Goal: Use online tool/utility: Utilize a website feature to perform a specific function

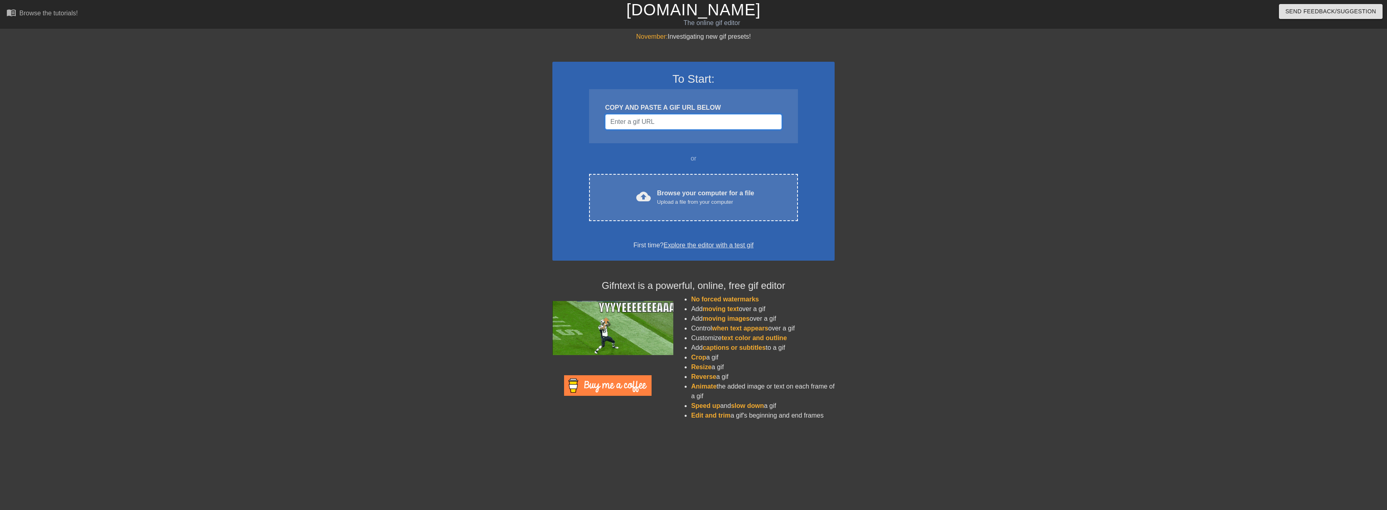
click at [685, 121] on input "Username" at bounding box center [693, 121] width 177 height 15
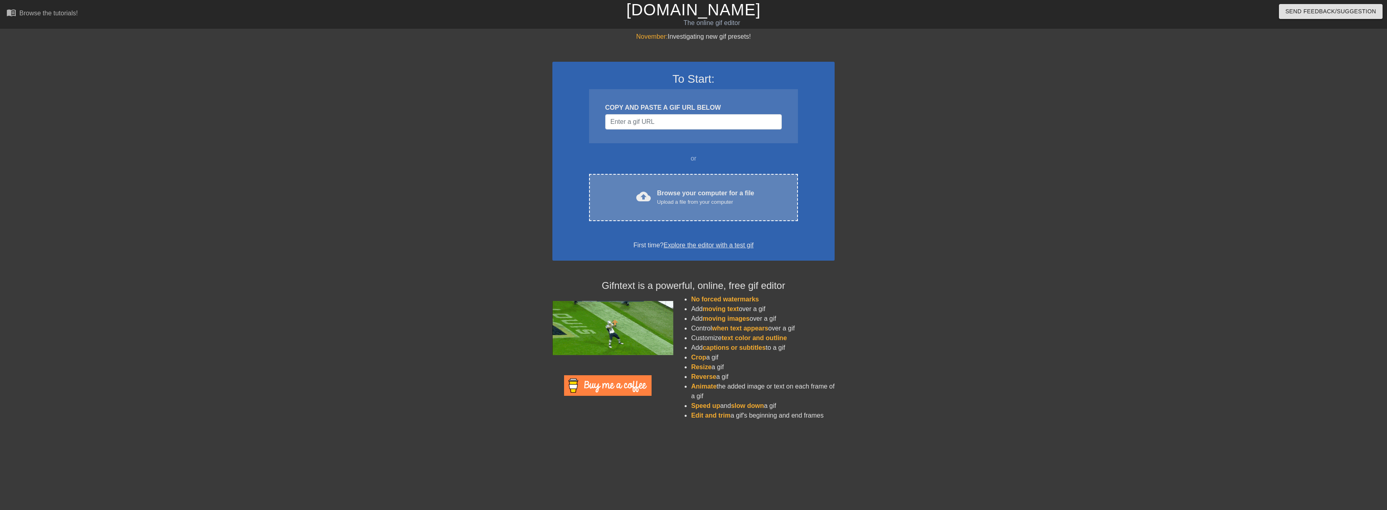
click at [675, 200] on div "Upload a file from your computer" at bounding box center [705, 202] width 97 height 8
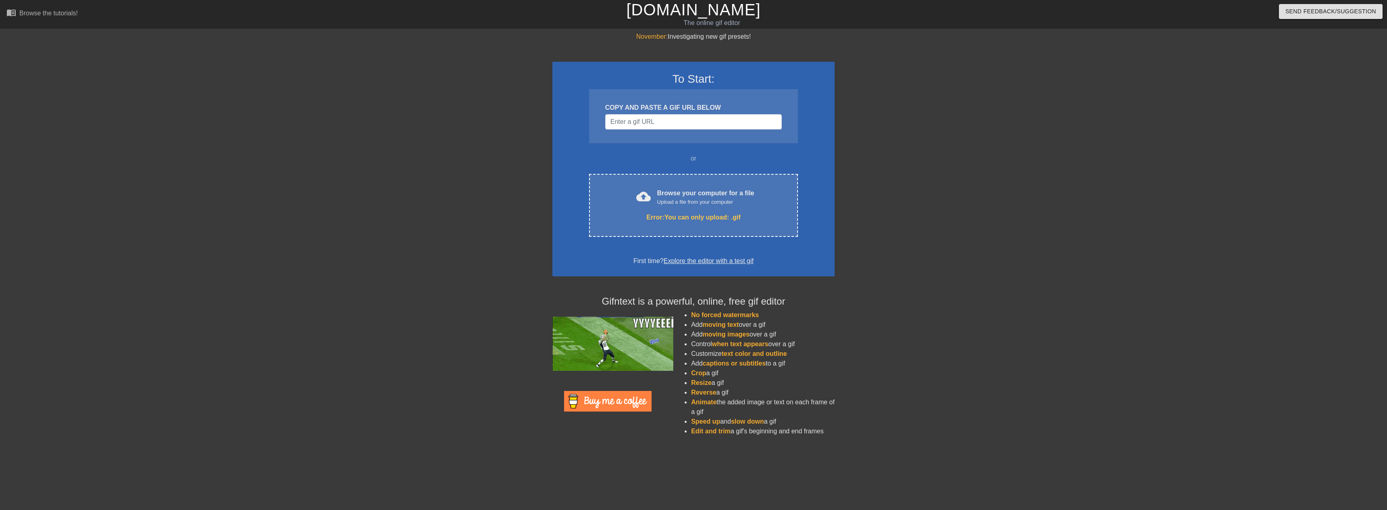
drag, startPoint x: 636, startPoint y: 0, endPoint x: 897, endPoint y: 121, distance: 287.5
click at [897, 121] on div at bounding box center [904, 153] width 121 height 242
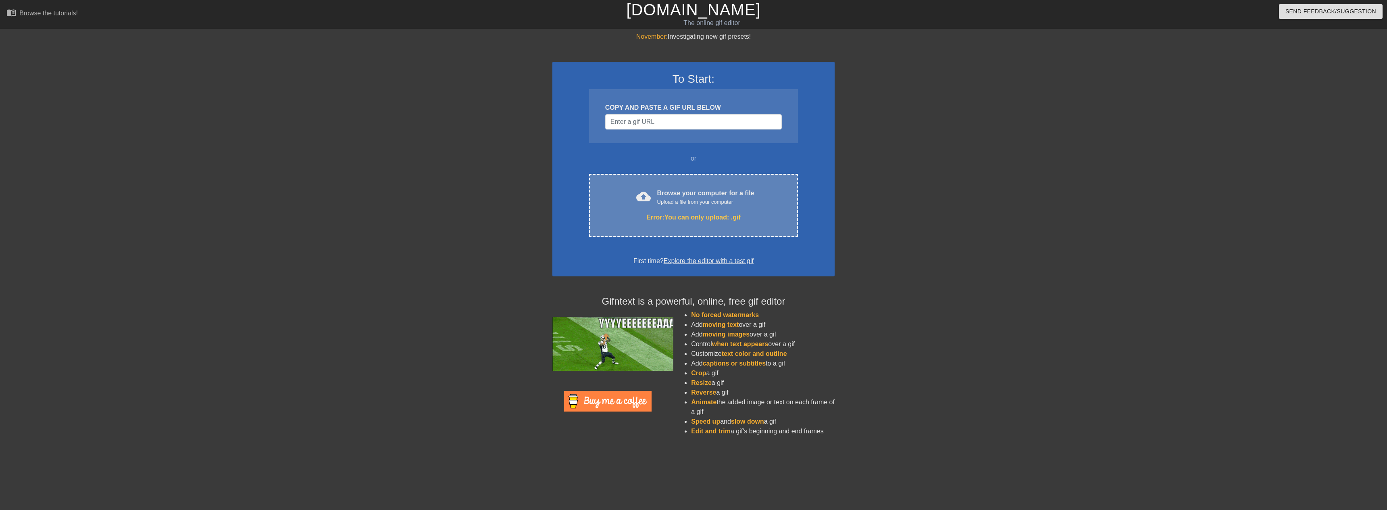
click at [652, 195] on div "cloud_upload Browse your computer for a file Upload a file from your computer" at bounding box center [693, 197] width 175 height 18
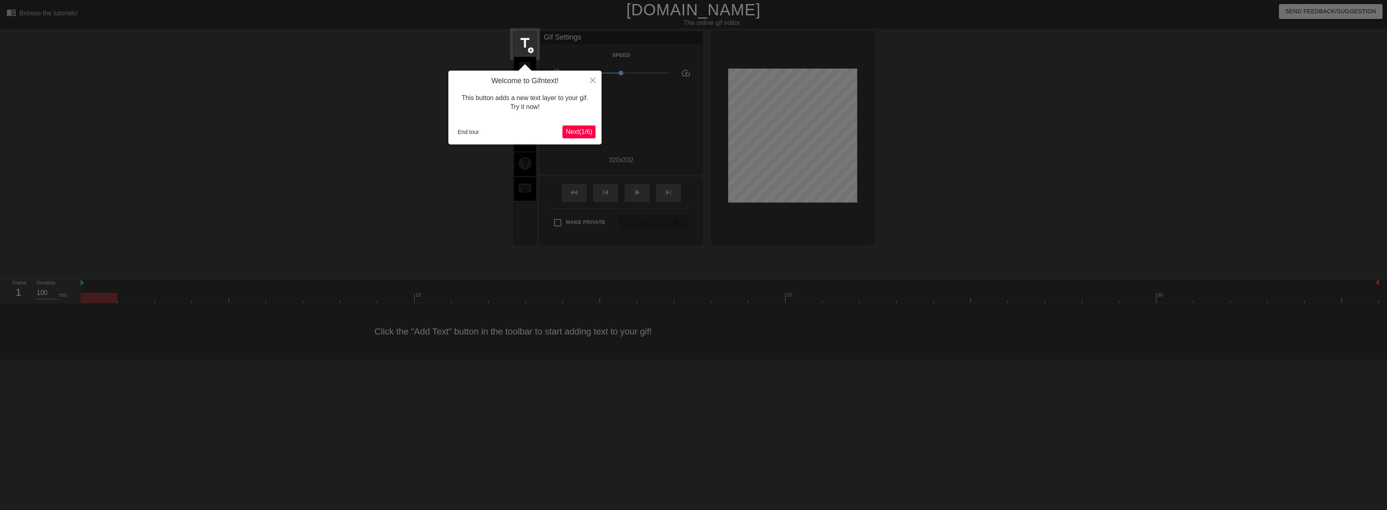
click at [577, 132] on span "Next ( 1 / 6 )" at bounding box center [579, 131] width 27 height 7
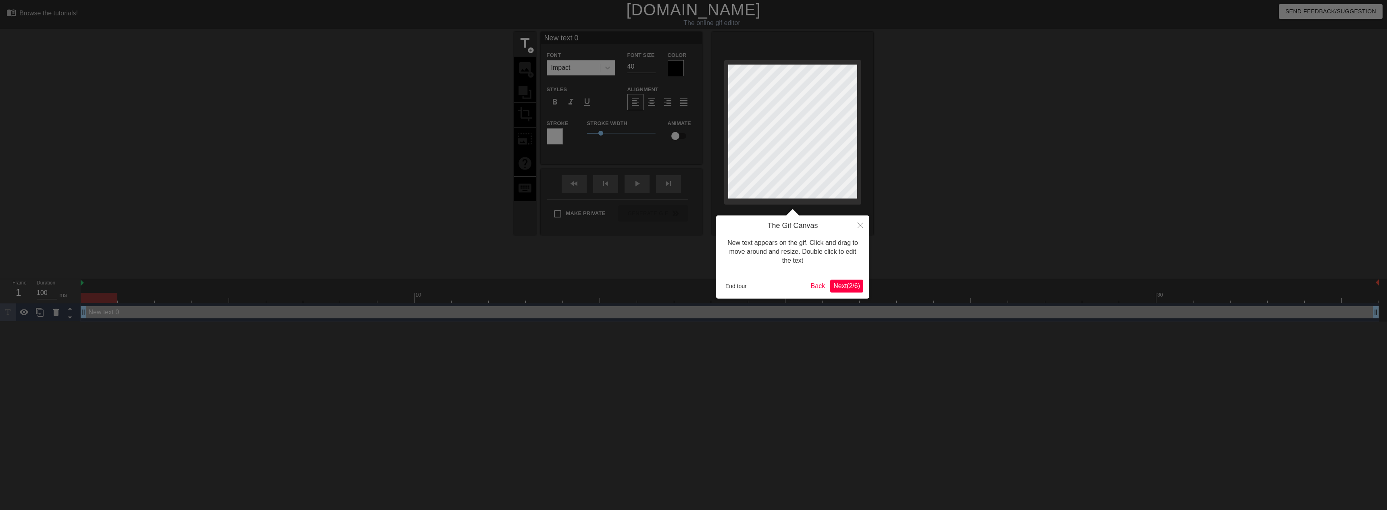
click at [850, 282] on span "Next ( 2 / 6 )" at bounding box center [846, 285] width 27 height 7
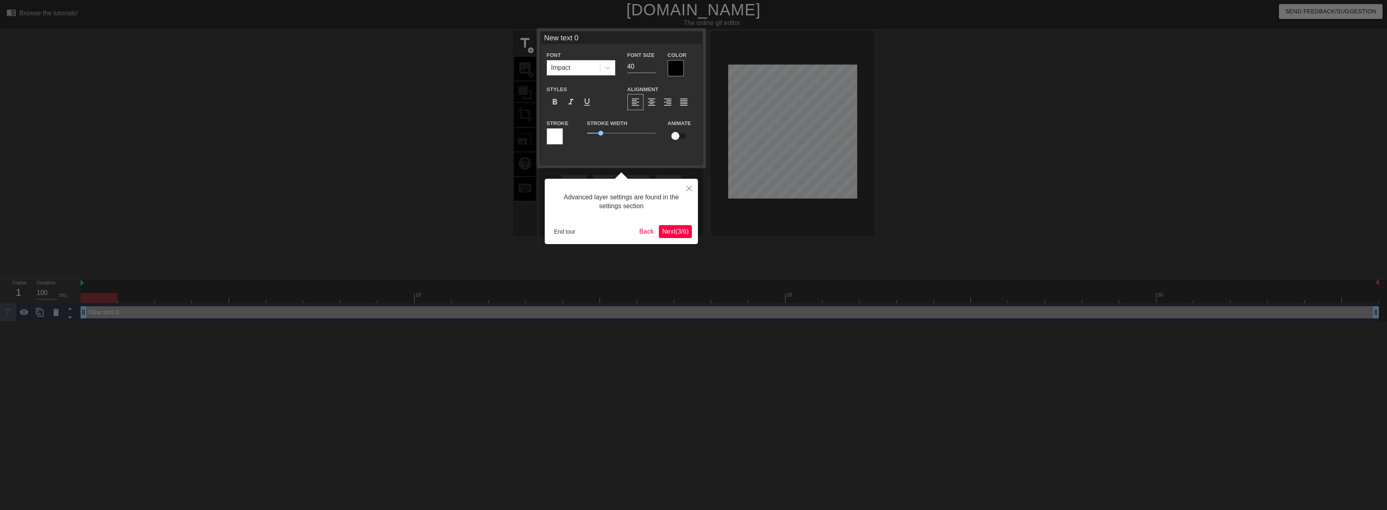
click at [672, 231] on span "Next ( 3 / 6 )" at bounding box center [675, 231] width 27 height 7
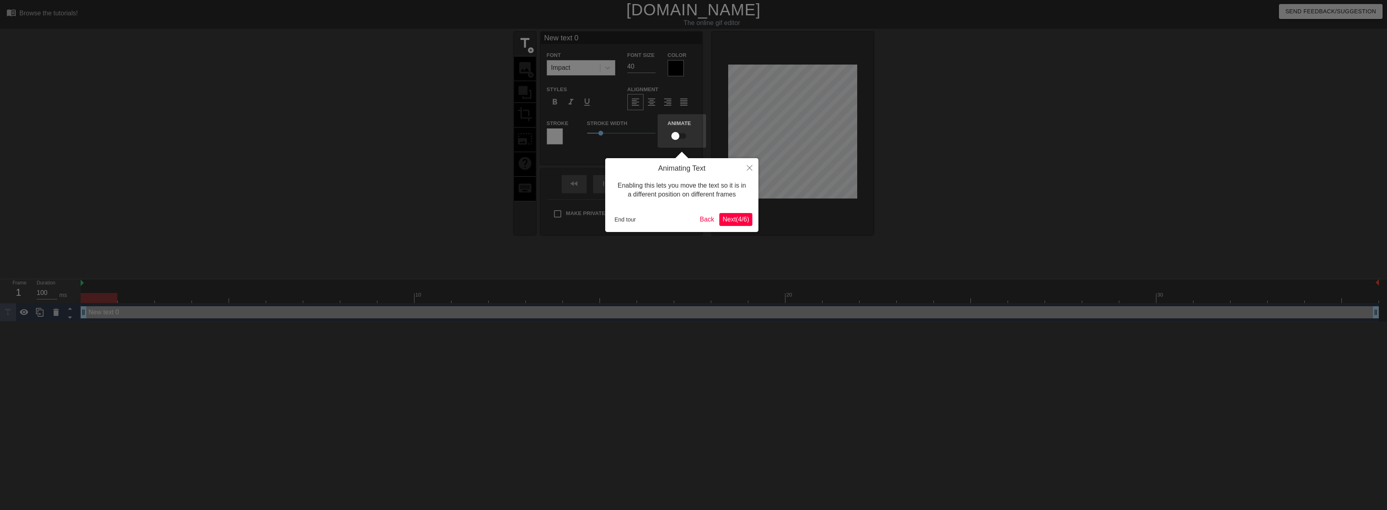
click at [739, 220] on span "Next ( 4 / 6 )" at bounding box center [735, 219] width 27 height 7
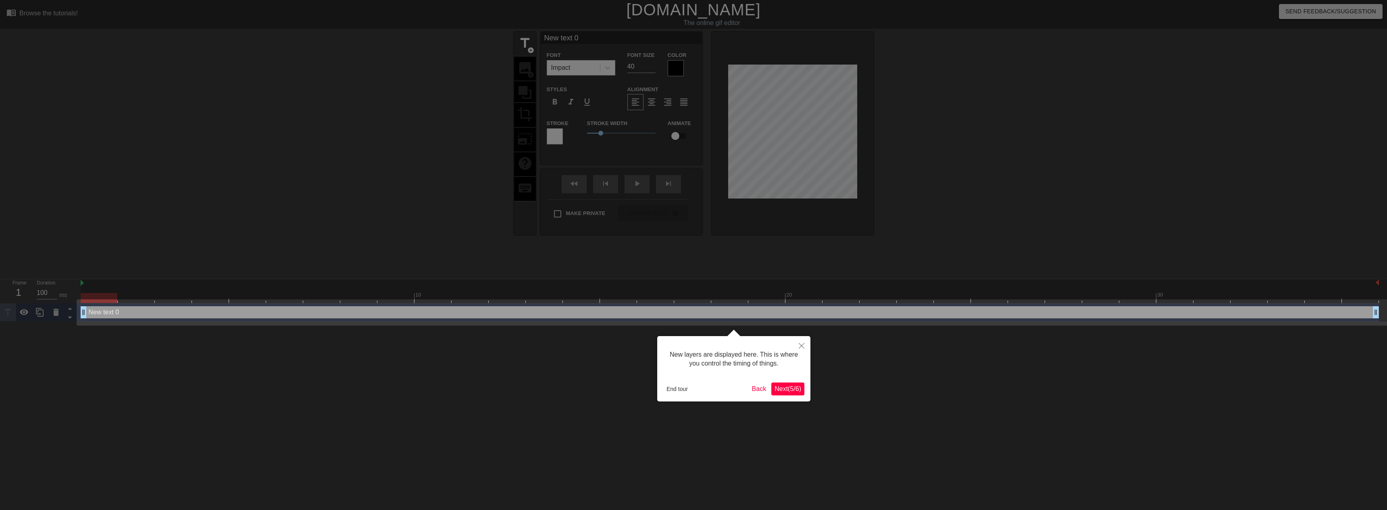
click at [786, 391] on span "Next ( 5 / 6 )" at bounding box center [787, 388] width 27 height 7
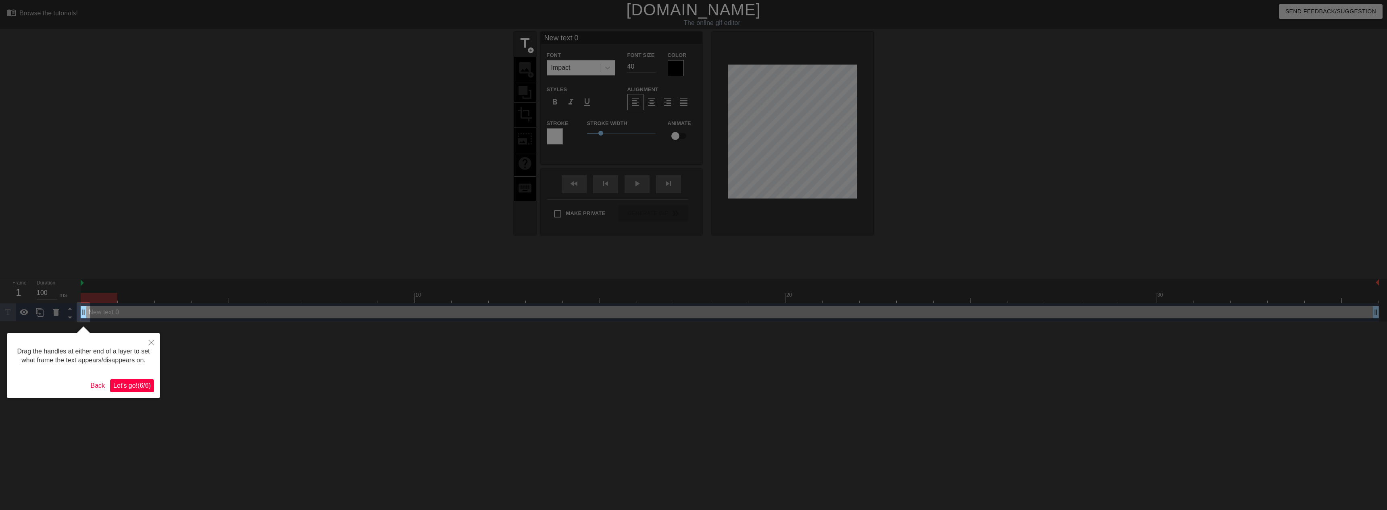
click at [146, 382] on span "Let's go! ( 6 / 6 )" at bounding box center [131, 385] width 37 height 7
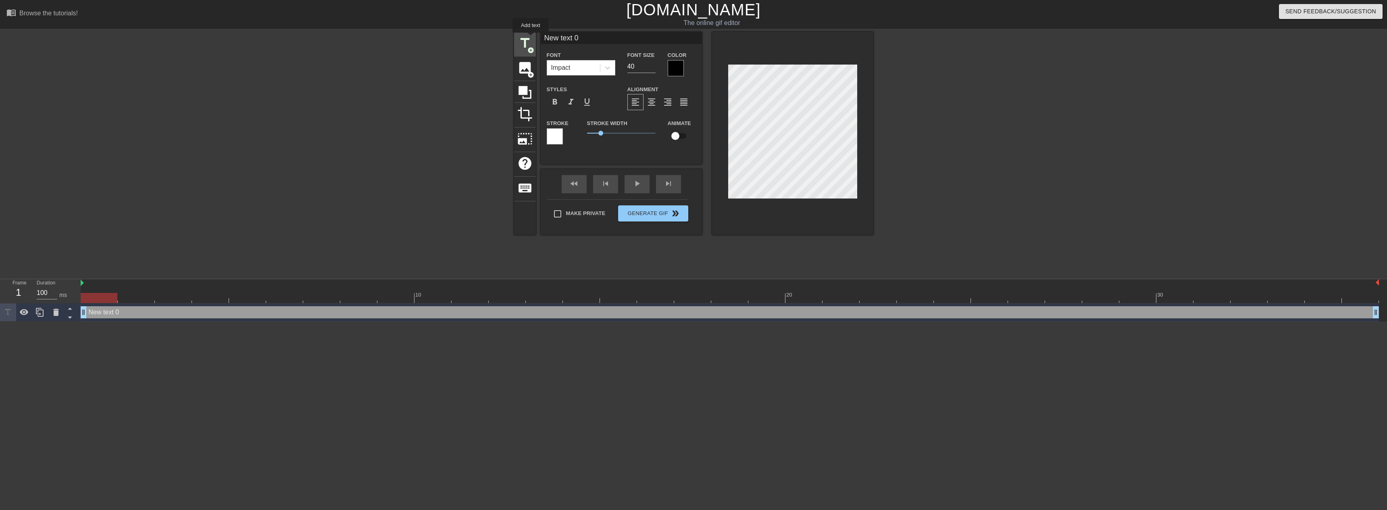
click at [519, 43] on span "title" at bounding box center [524, 42] width 15 height 15
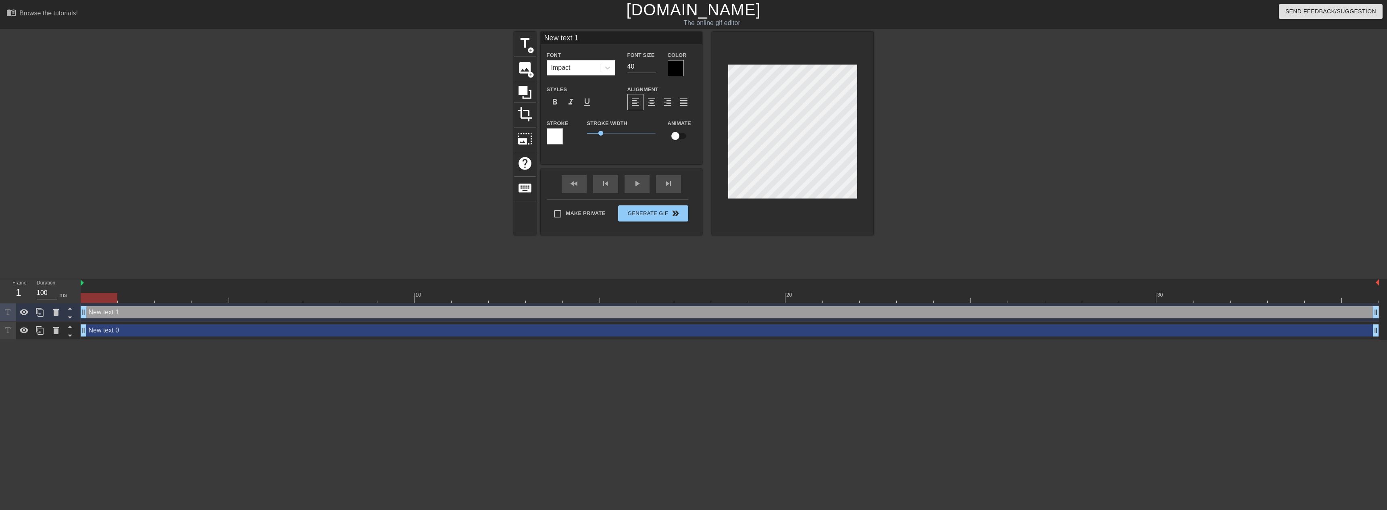
click at [548, 87] on div "title add_circle image add_circle crop photo_size_select_large help keyboard Ne…" at bounding box center [693, 133] width 359 height 203
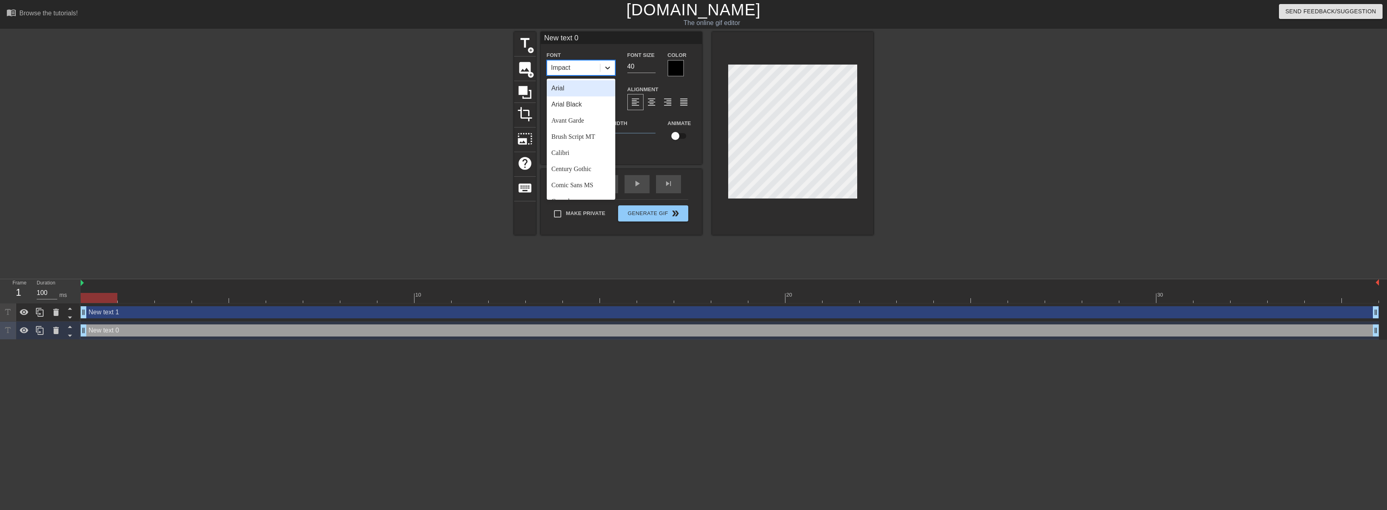
click at [607, 71] on icon at bounding box center [608, 68] width 8 height 8
click at [573, 87] on div "Arial" at bounding box center [581, 88] width 69 height 16
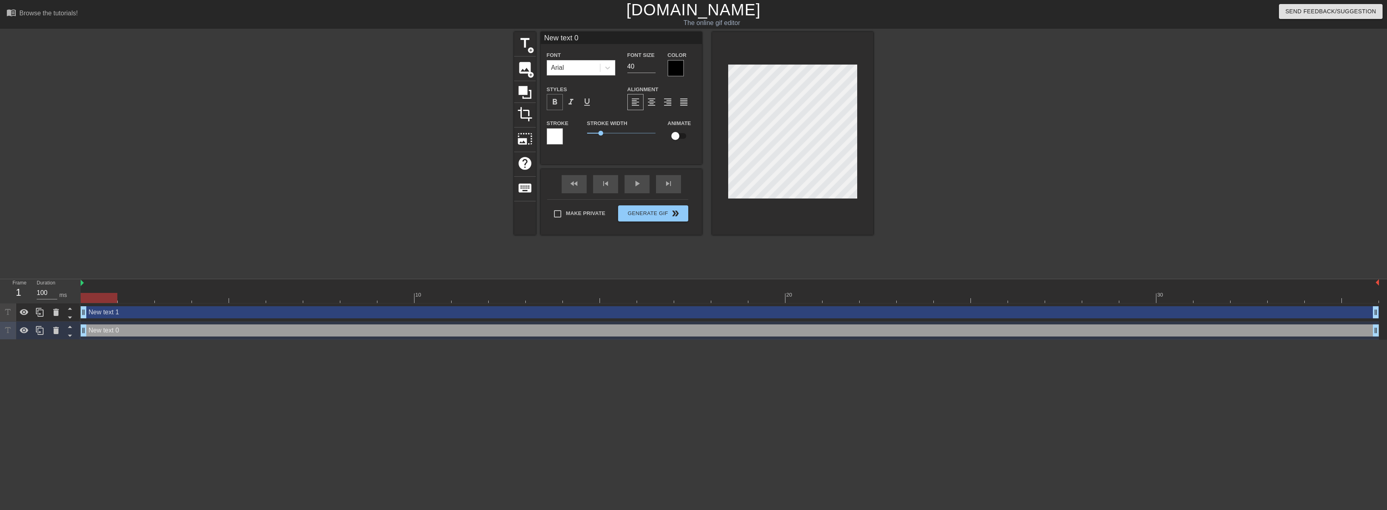
click at [557, 99] on span "format_bold" at bounding box center [555, 102] width 10 height 10
click at [557, 100] on span "format_bold" at bounding box center [555, 102] width 10 height 10
type input "s"
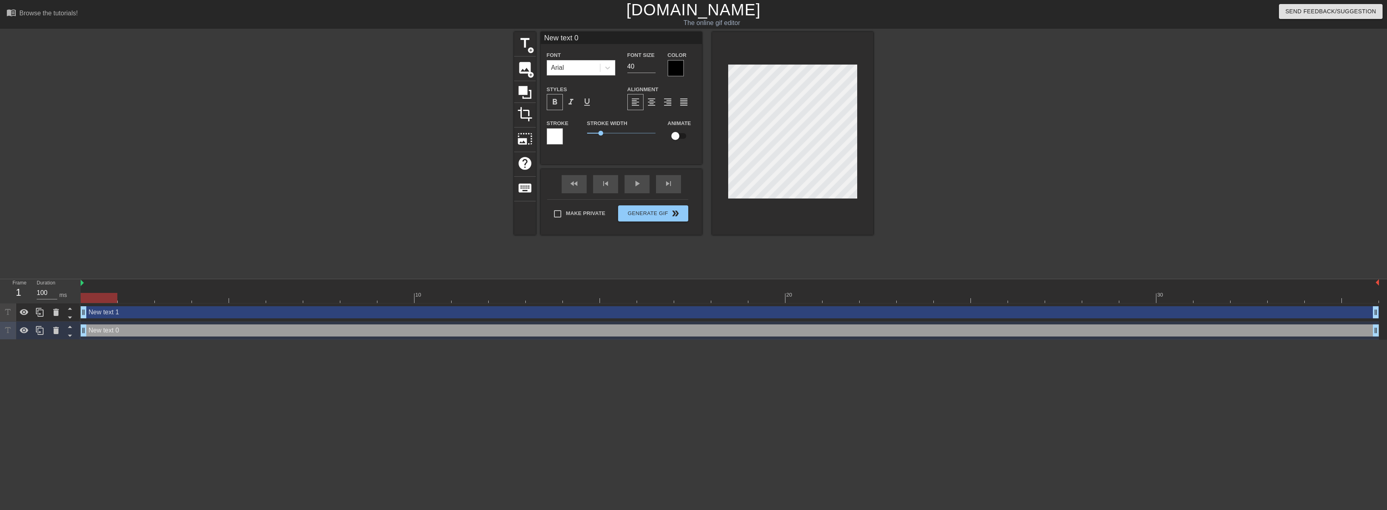
type textarea "s"
type input "sE"
type textarea "sE"
type input "sEA"
type textarea "[PERSON_NAME]"
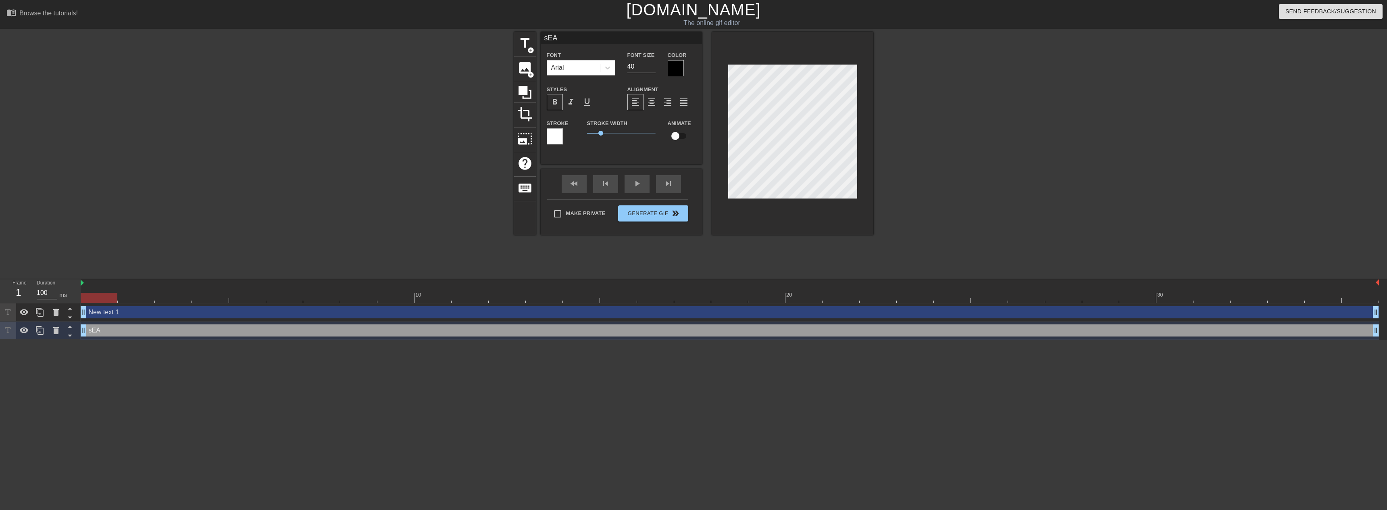
type input "sEANB"
type textarea "sEANB"
type input "[PERSON_NAME]"
type textarea "[PERSON_NAME]"
type input "sEA"
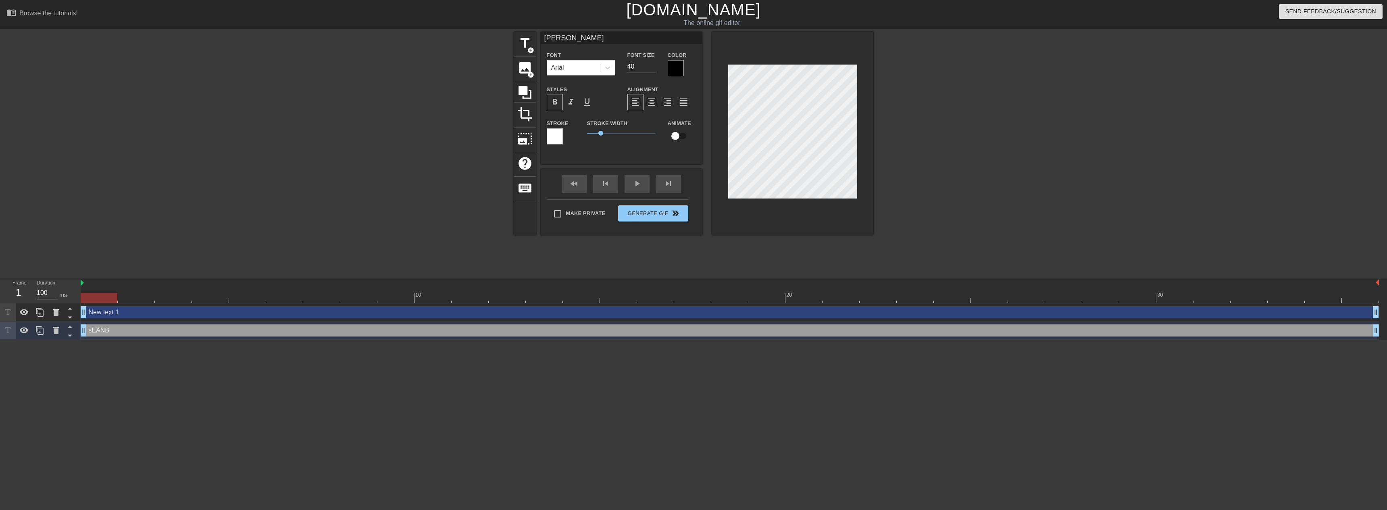
type textarea "sEA"
type input "sE"
type textarea "sE"
type input "s"
type textarea "s"
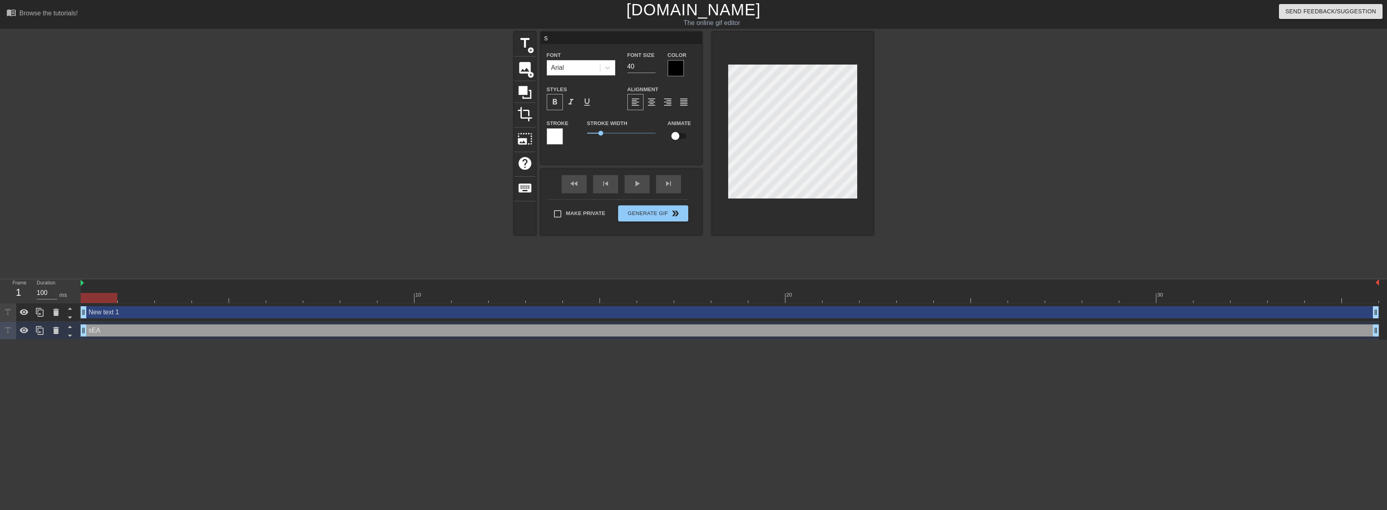
scroll to position [1, 1]
type input "s"
type textarea "s"
type input "s"
type textarea "s"
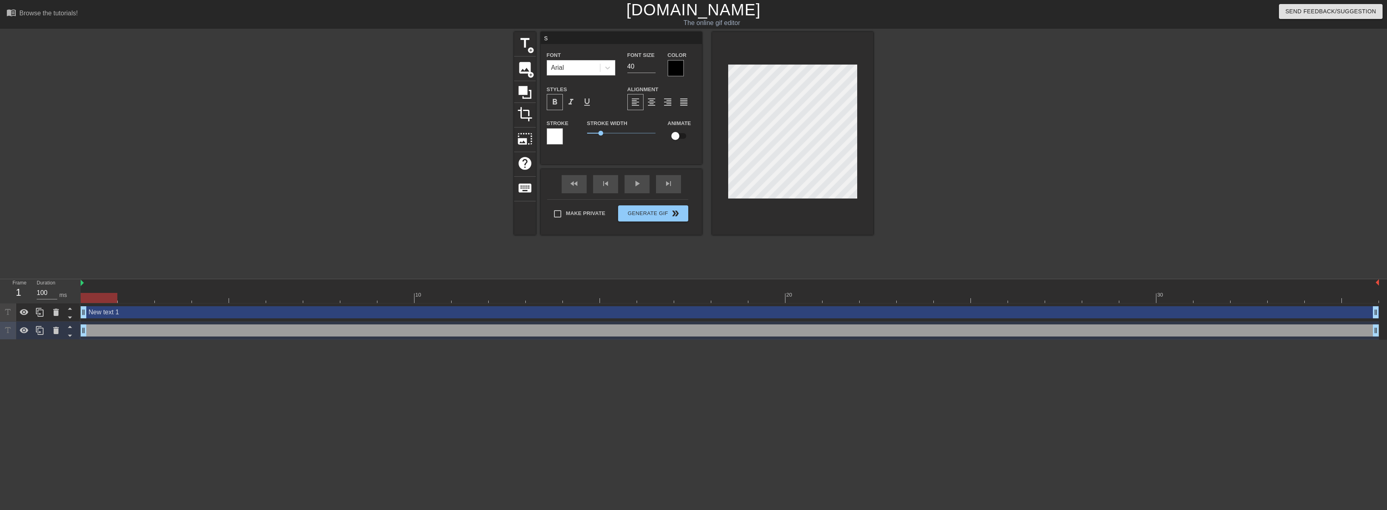
type input "se"
type textarea "se"
type input "sea"
type textarea "sea"
type input "[PERSON_NAME]"
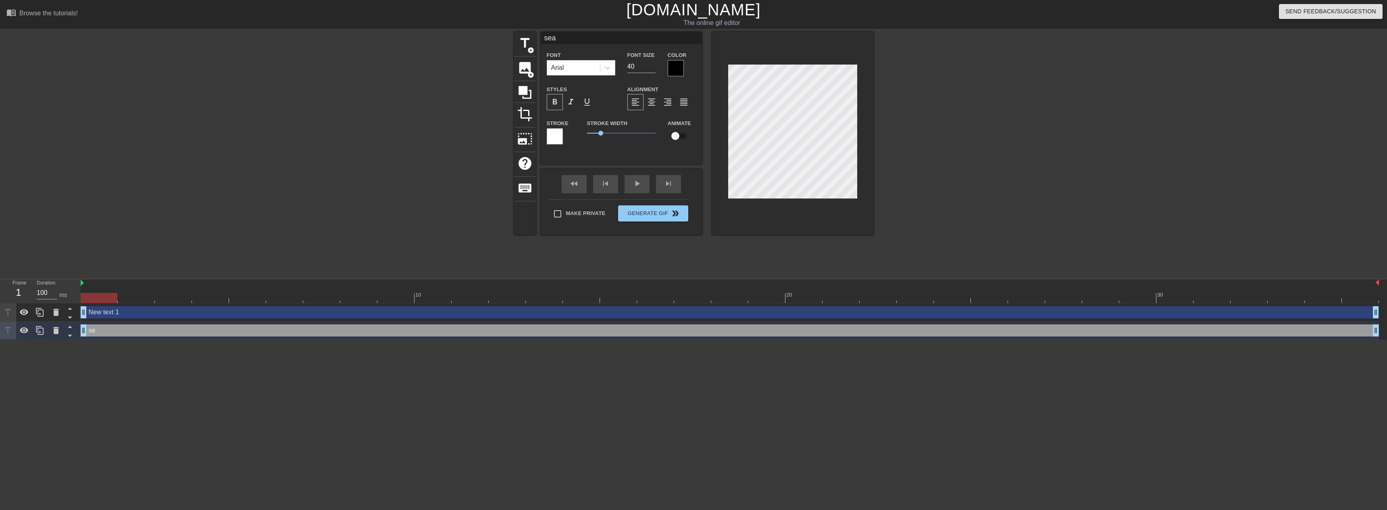
type textarea "[PERSON_NAME]"
type input "[PERSON_NAME]"
type textarea "[PERSON_NAME]"
type input "[PERSON_NAME]"
type textarea "[PERSON_NAME]"
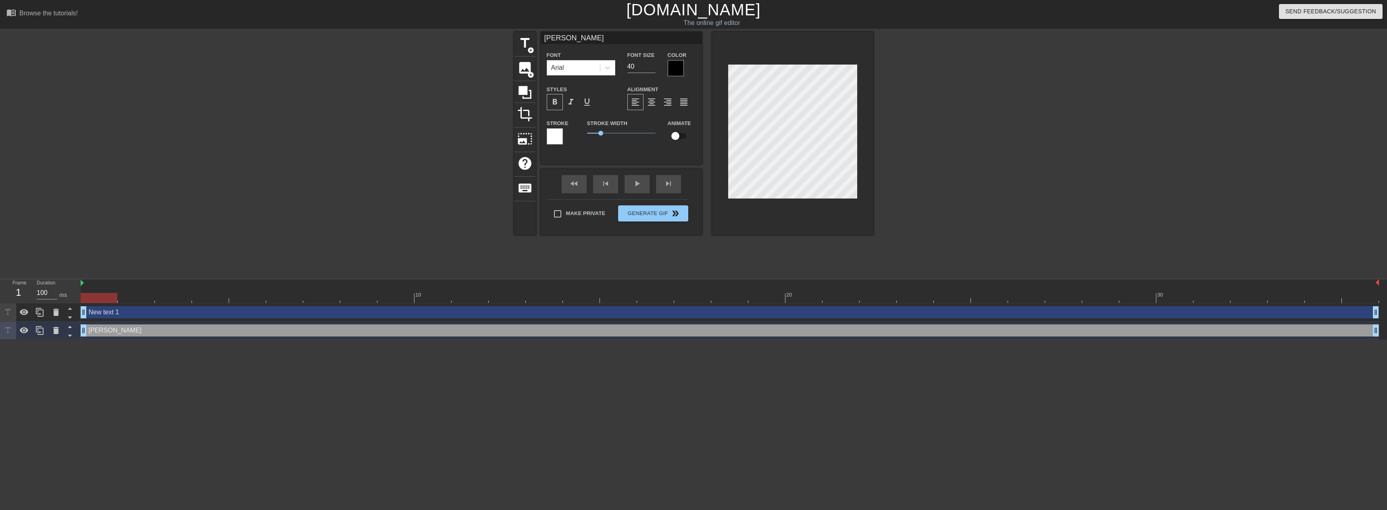
type input "[PERSON_NAME] [PERSON_NAME]"
type textarea "[PERSON_NAME] [PERSON_NAME]"
type input "[PERSON_NAME]"
type textarea "[PERSON_NAME]"
type input "[PERSON_NAME]"
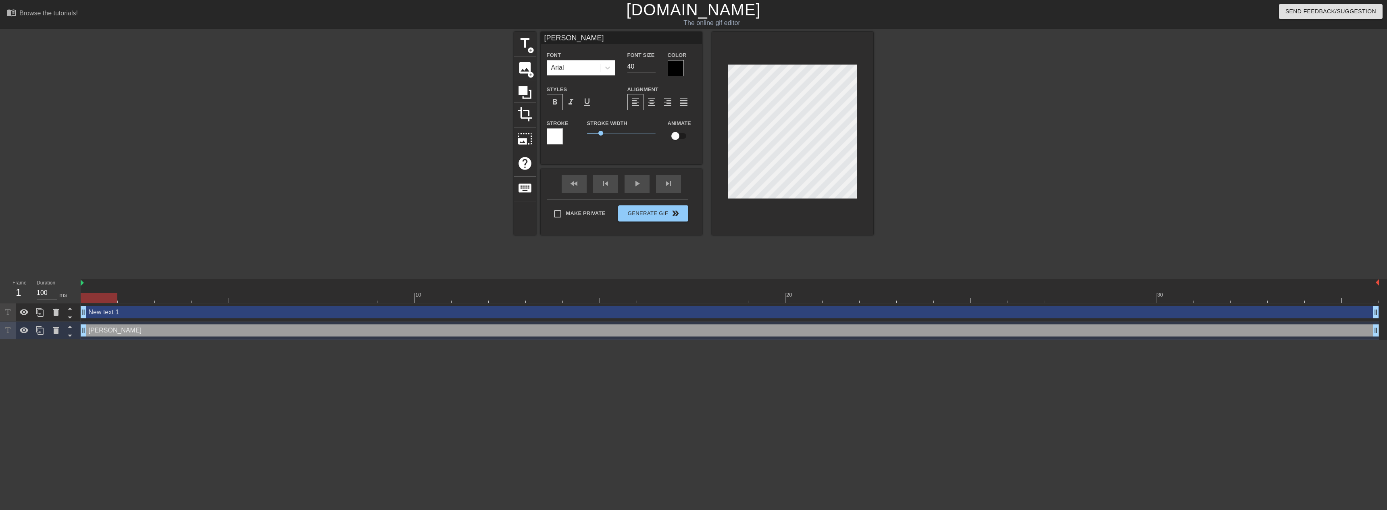
type textarea "[PERSON_NAME]"
type input "[PERSON_NAME]"
type textarea "[PERSON_NAME]"
type input "[PERSON_NAME]"
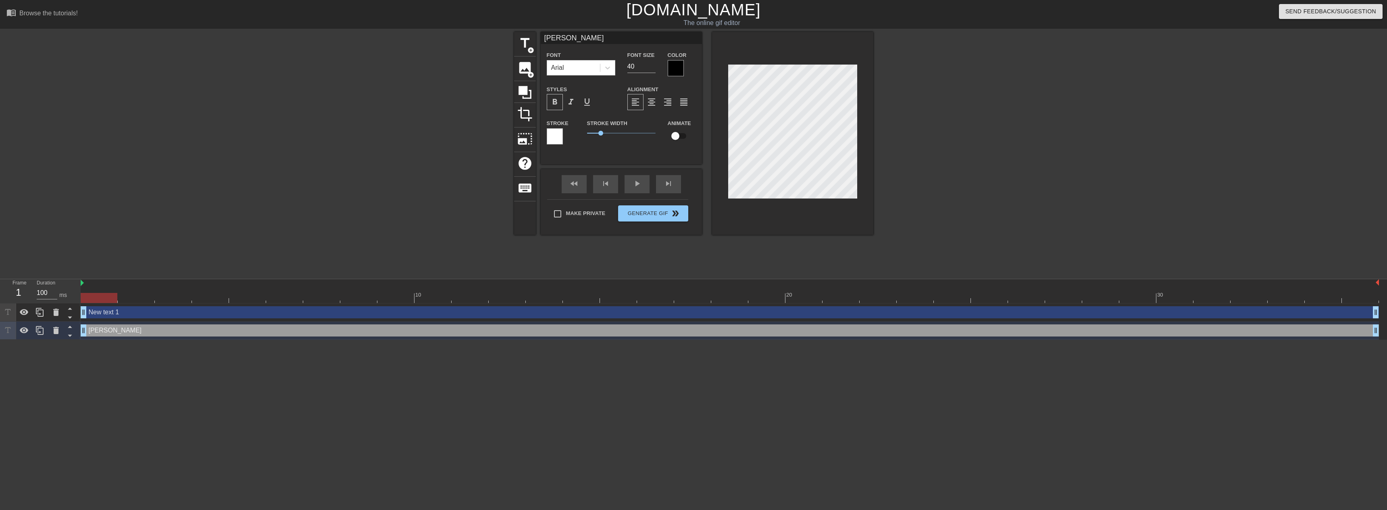
type textarea "[PERSON_NAME]"
type input "[PERSON_NAME]"
type textarea "[PERSON_NAME]"
type input "[PERSON_NAME] when"
type textarea "[PERSON_NAME] when"
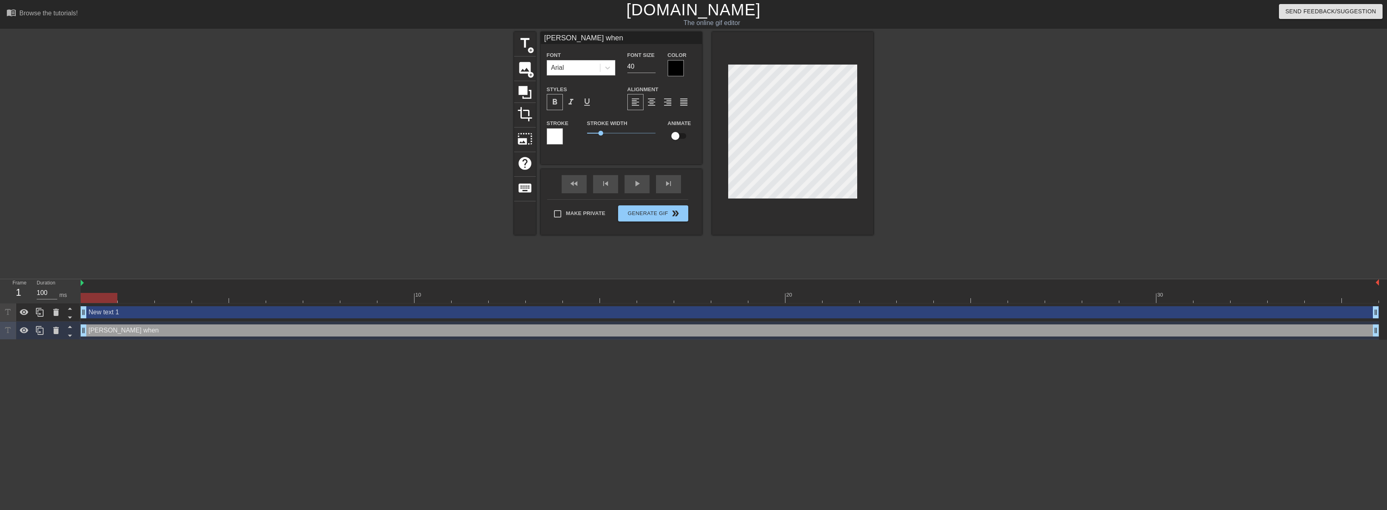
type input "S"
type textarea "S"
type input "SE"
type textarea "SE"
type input "SEA"
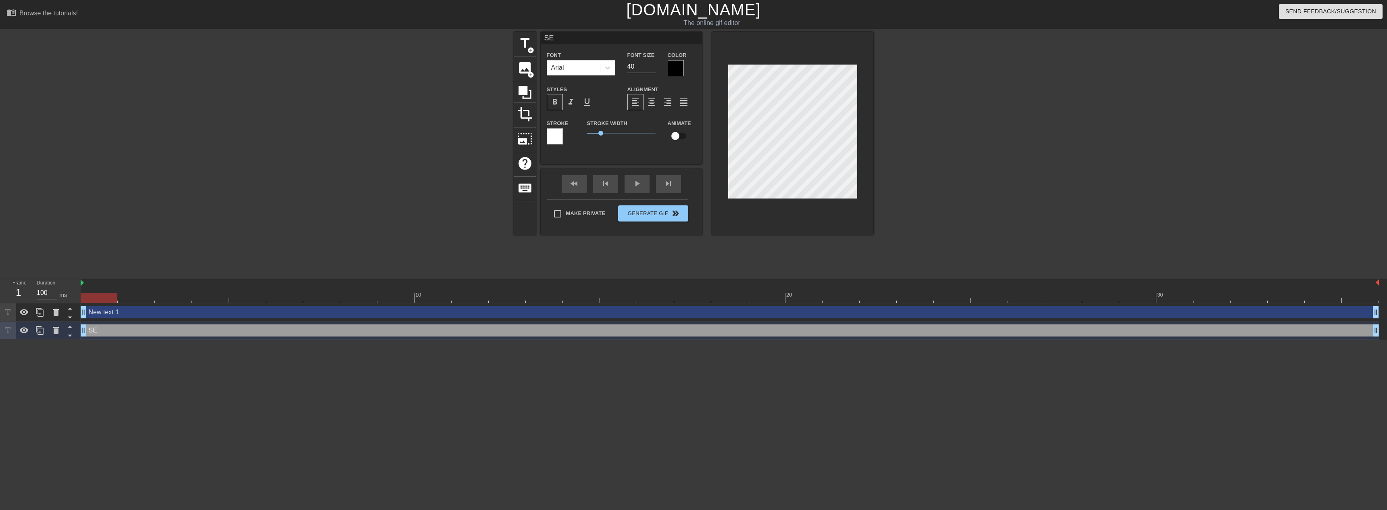
type textarea "SEA"
type input "[PERSON_NAME]"
type textarea "[PERSON_NAME]"
type input "[PERSON_NAME]"
type textarea "[PERSON_NAME]"
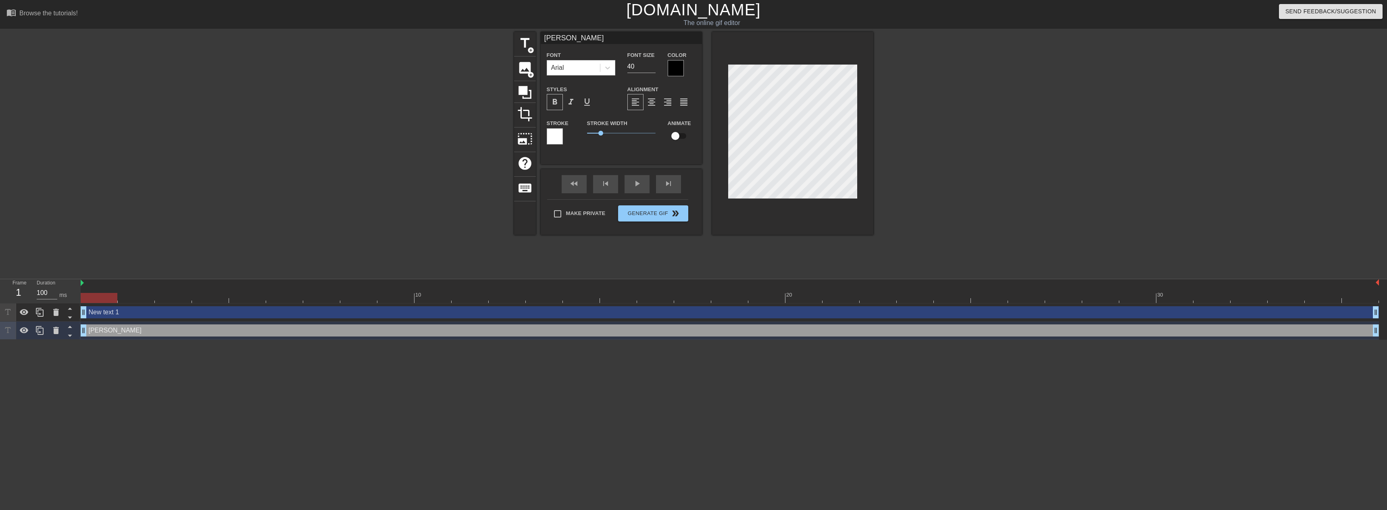
type input "[PERSON_NAME]"
type textarea "[PERSON_NAME]"
type input "[PERSON_NAME] [PERSON_NAME]"
type textarea "[PERSON_NAME] [PERSON_NAME]"
type input "[PERSON_NAME]"
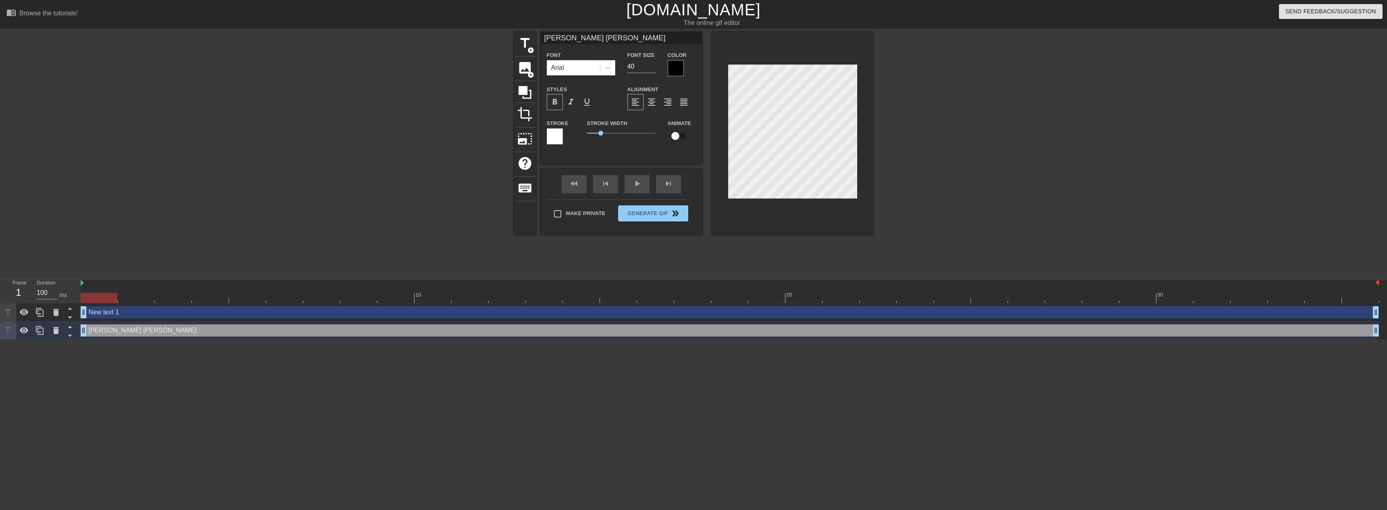
type textarea "[PERSON_NAME]"
type input "[PERSON_NAME] WHEN"
type textarea "[PERSON_NAME] WHEN"
click at [640, 66] on input "40" at bounding box center [641, 66] width 28 height 13
type input "4"
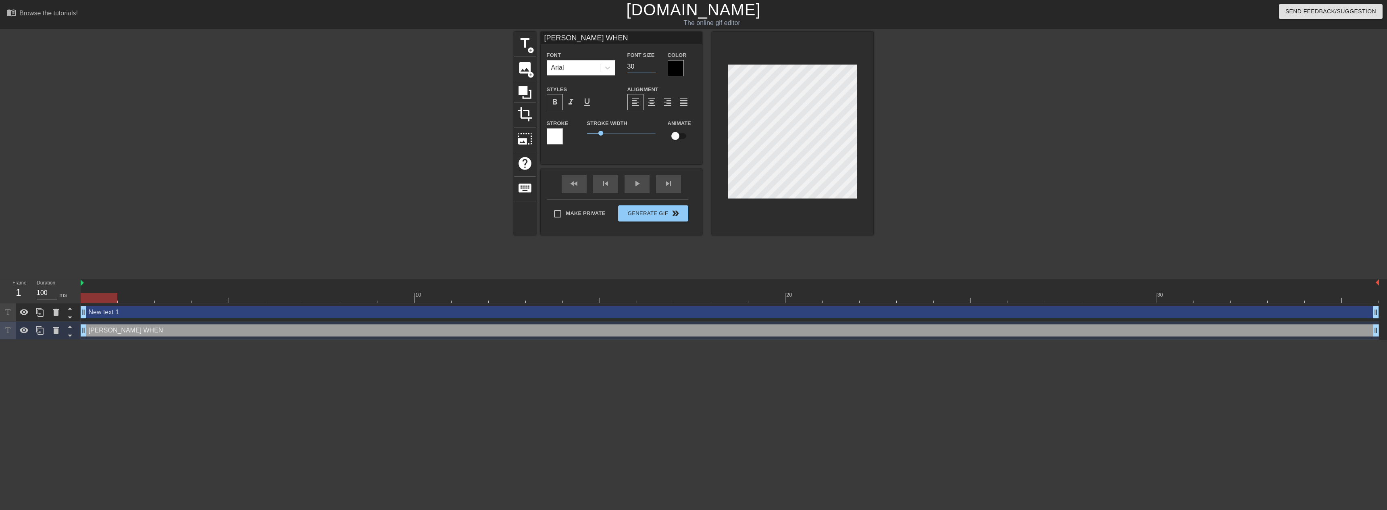
type input "30"
click at [555, 133] on div at bounding box center [555, 136] width 16 height 16
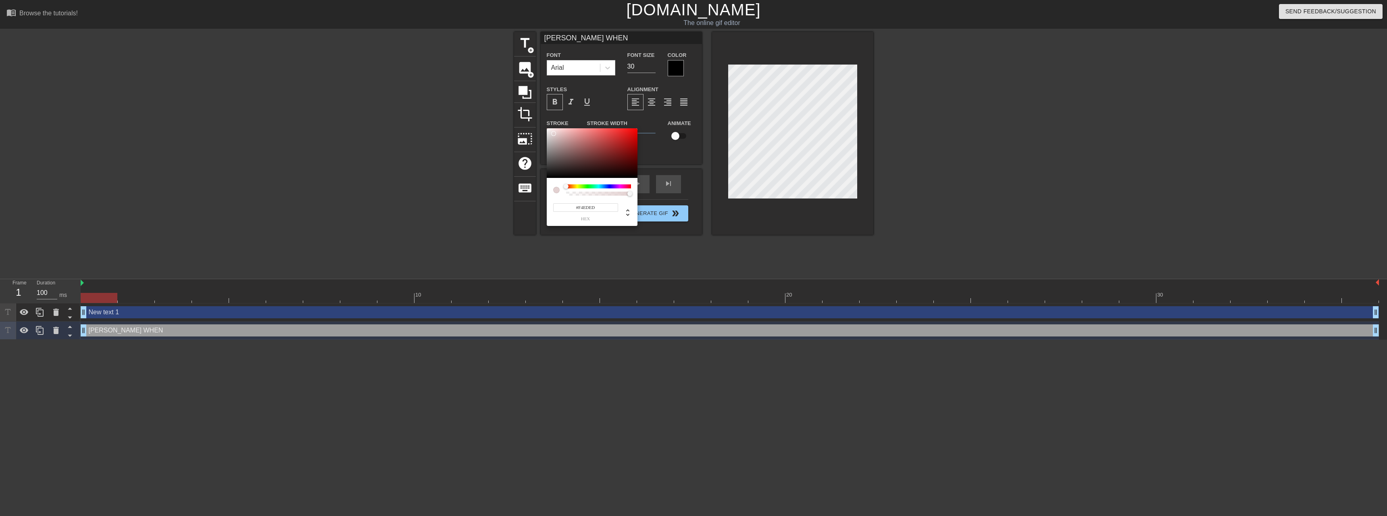
type input "#FFFFFF"
drag, startPoint x: 554, startPoint y: 133, endPoint x: 541, endPoint y: 122, distance: 17.1
click at [541, 122] on div "#FFFFFF hex" at bounding box center [693, 258] width 1387 height 516
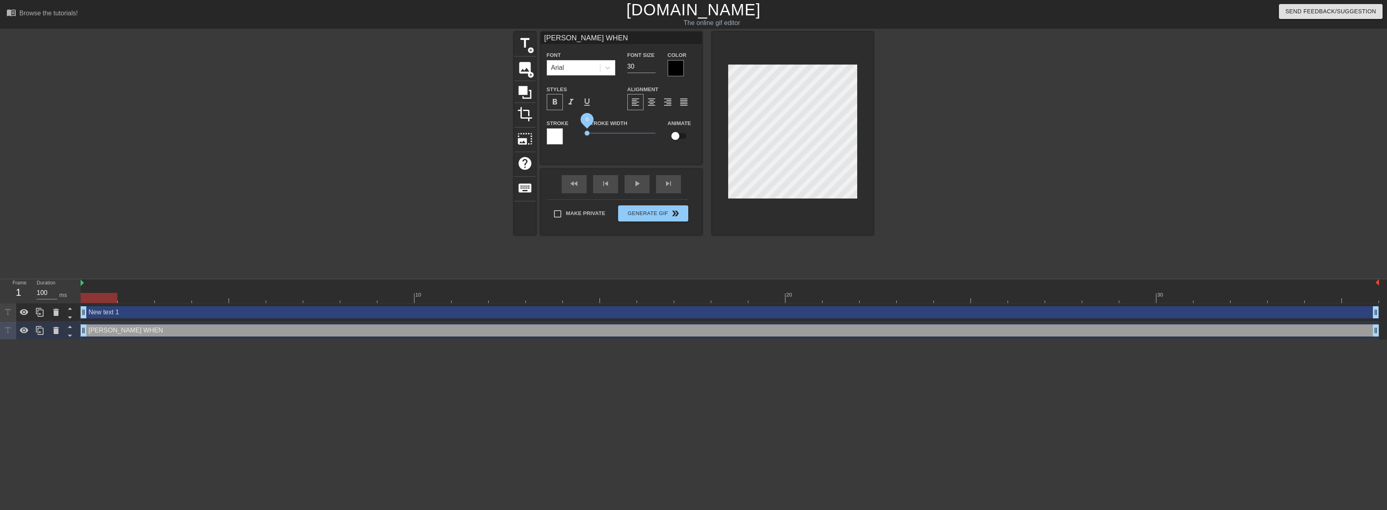
drag, startPoint x: 606, startPoint y: 131, endPoint x: 555, endPoint y: 124, distance: 52.1
click at [560, 131] on div "Stroke Stroke Width 0 Animate" at bounding box center [621, 134] width 161 height 33
click at [672, 67] on div at bounding box center [676, 68] width 16 height 16
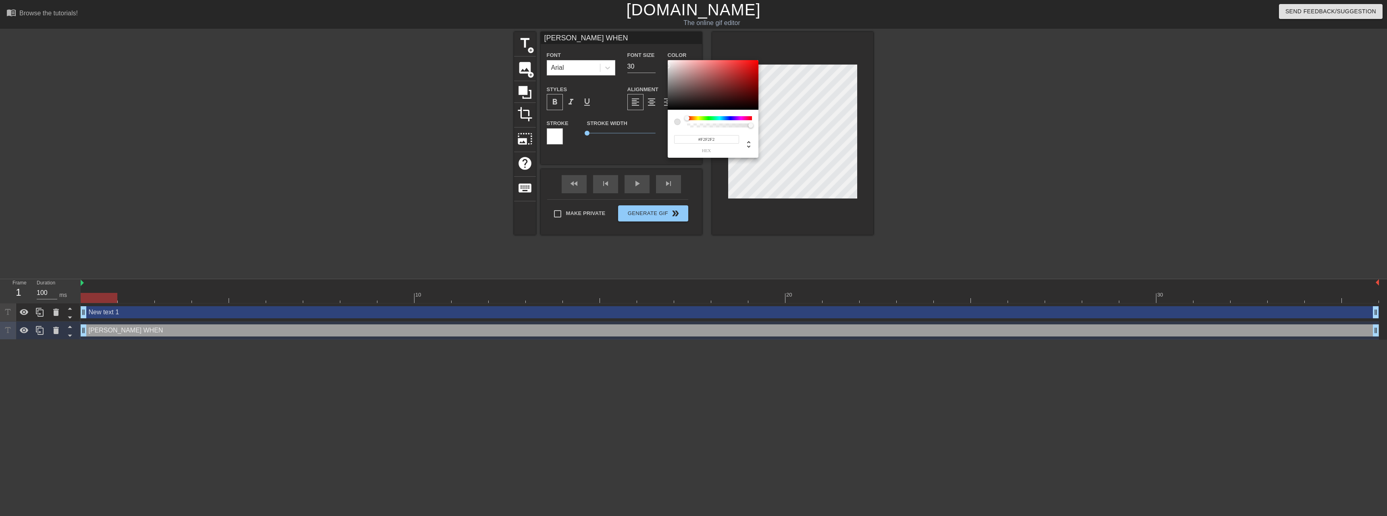
type input "#FFFFFF"
drag, startPoint x: 682, startPoint y: 83, endPoint x: 660, endPoint y: 55, distance: 35.5
click at [660, 55] on div "#FFFFFF hex" at bounding box center [693, 258] width 1387 height 516
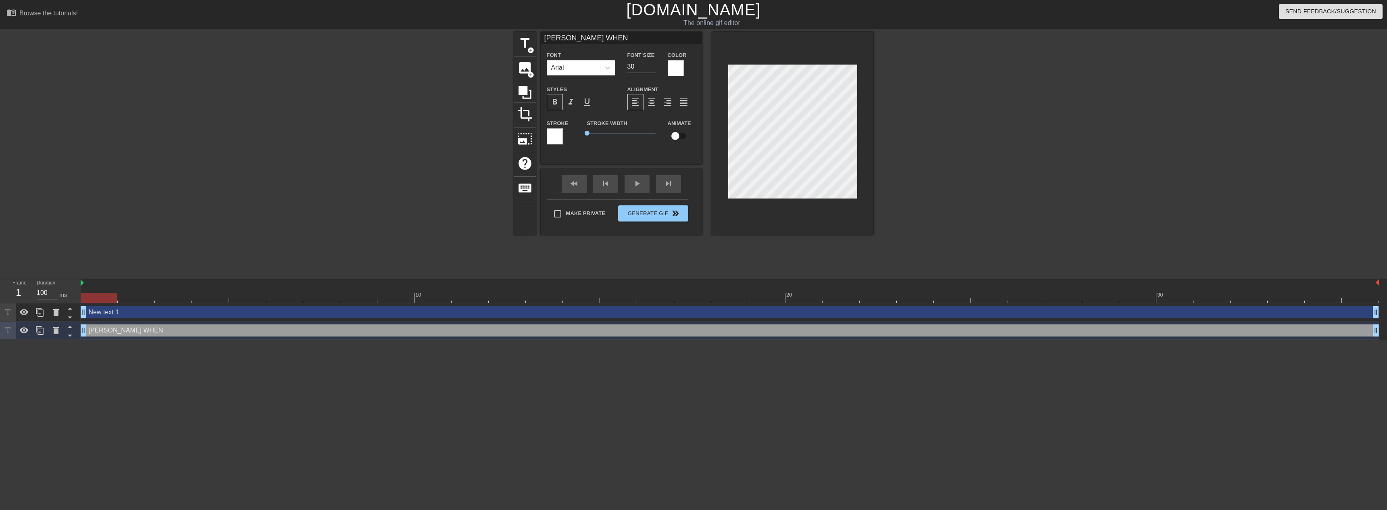
click at [547, 97] on div "format_bold" at bounding box center [555, 102] width 16 height 16
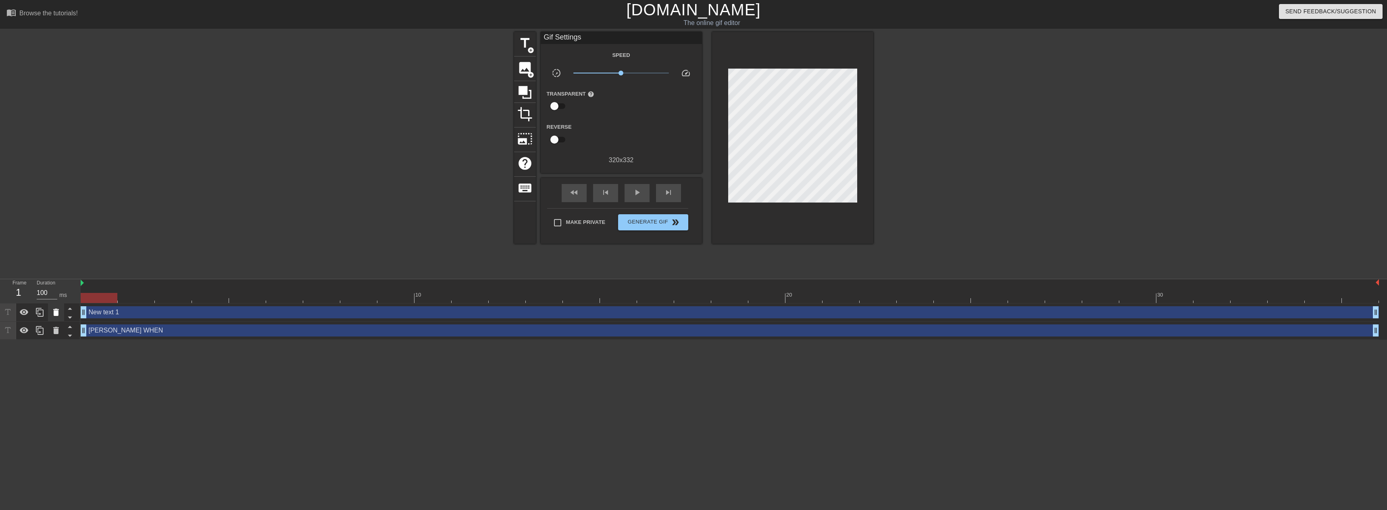
click at [51, 312] on icon at bounding box center [56, 312] width 10 height 10
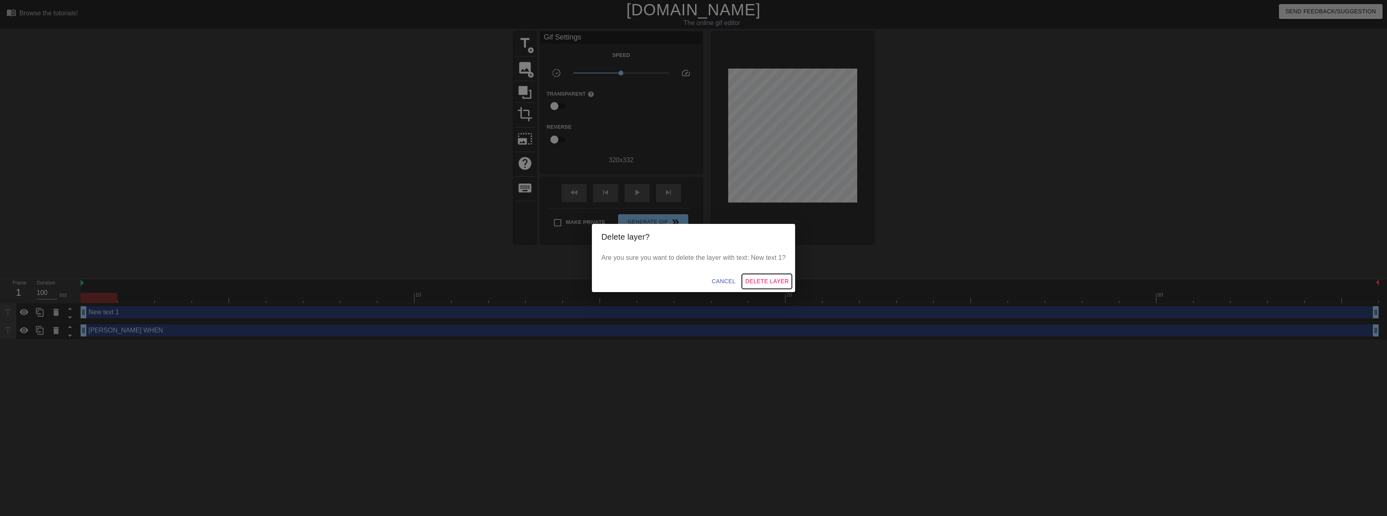
click at [754, 279] on span "Delete Layer" at bounding box center [767, 281] width 44 height 10
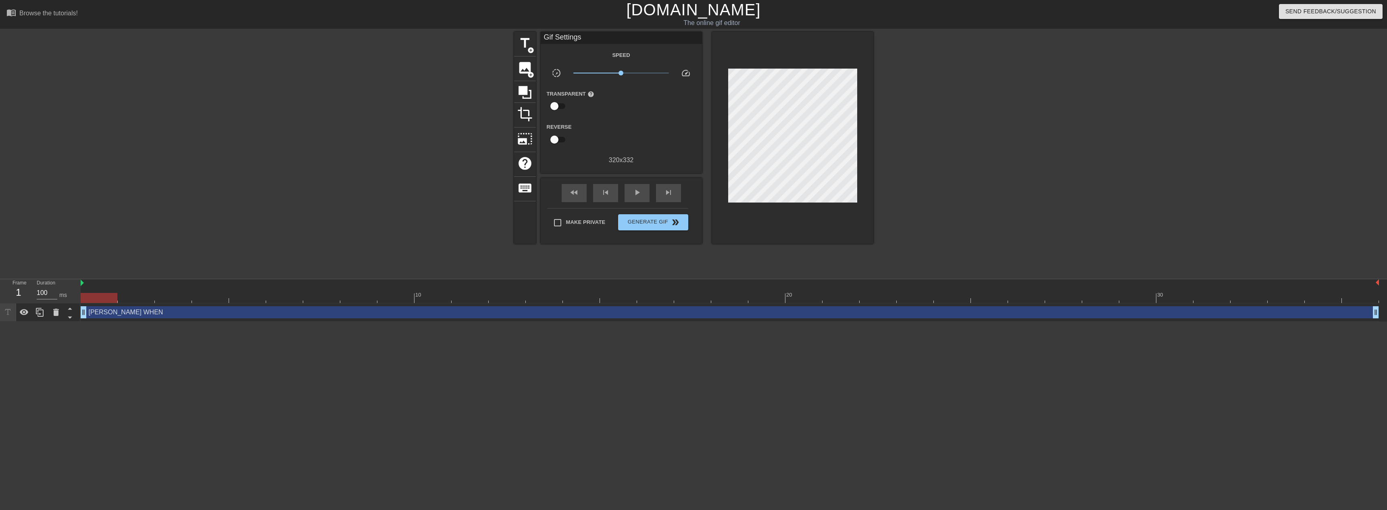
click at [109, 299] on div at bounding box center [99, 298] width 37 height 10
click at [892, 160] on div at bounding box center [943, 153] width 121 height 242
click at [634, 190] on span "play_arrow" at bounding box center [637, 192] width 10 height 10
click at [656, 223] on span "Generate Gif double_arrow" at bounding box center [652, 222] width 63 height 10
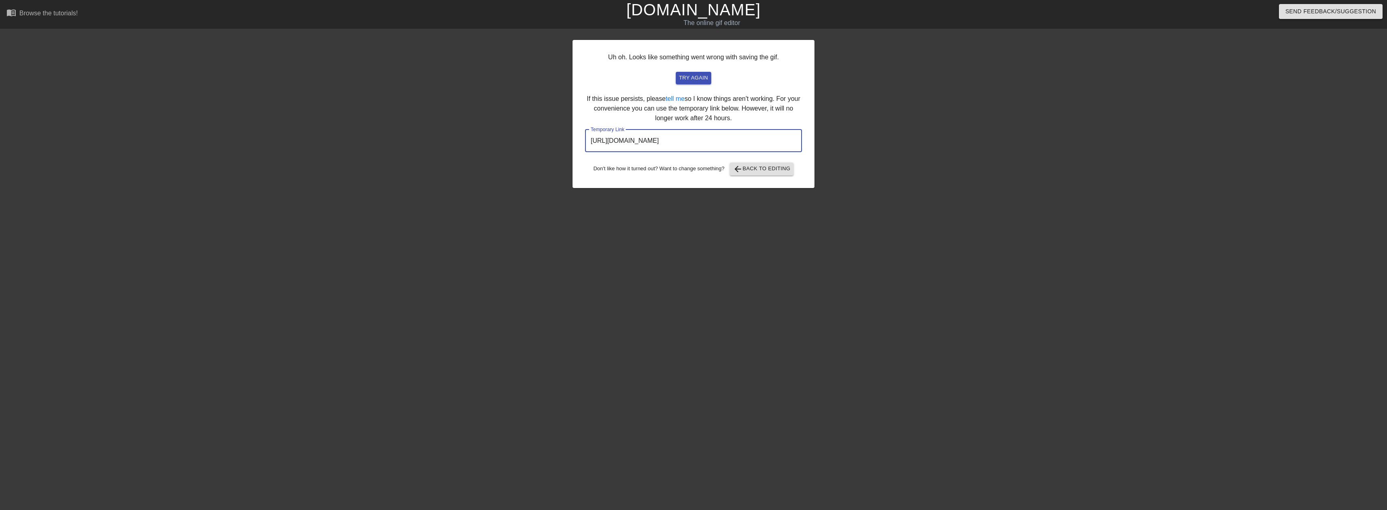
drag, startPoint x: 755, startPoint y: 138, endPoint x: 542, endPoint y: 139, distance: 212.9
click at [543, 139] on div "Uh oh. Looks like something went wrong with saving the gif. try again If this i…" at bounding box center [693, 153] width 1387 height 242
click at [697, 75] on span "try again" at bounding box center [693, 77] width 29 height 9
drag, startPoint x: 772, startPoint y: 144, endPoint x: 531, endPoint y: 146, distance: 240.3
click at [533, 146] on div "Uh oh. Looks like something went wrong with saving the gif. try again If this i…" at bounding box center [693, 153] width 1387 height 242
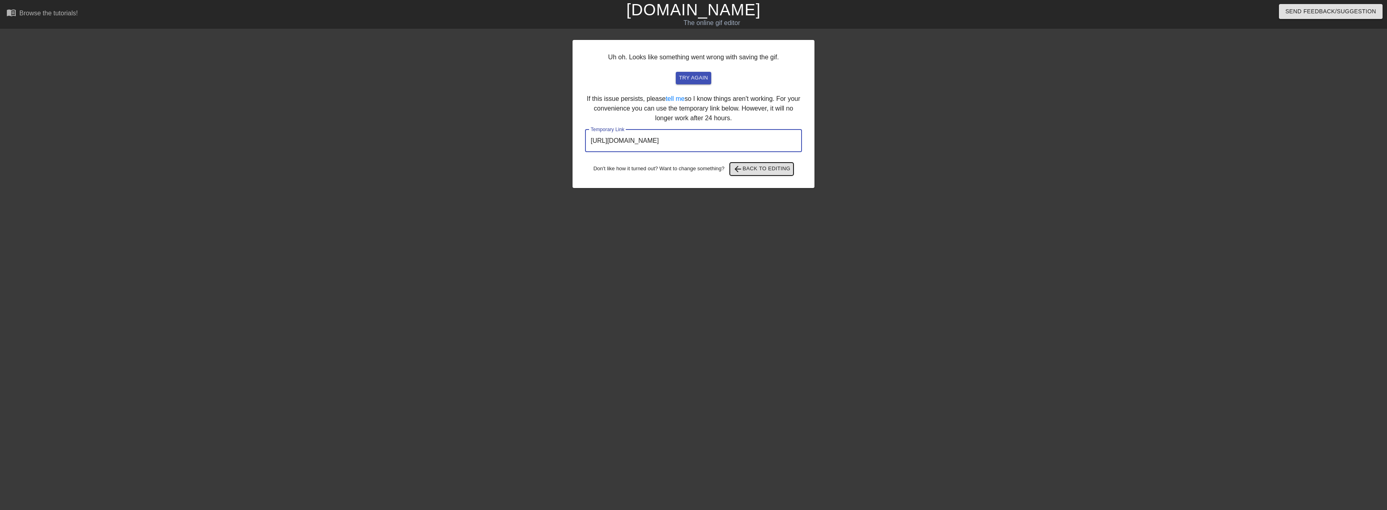
click at [771, 167] on span "arrow_back Back to Editing" at bounding box center [762, 169] width 58 height 10
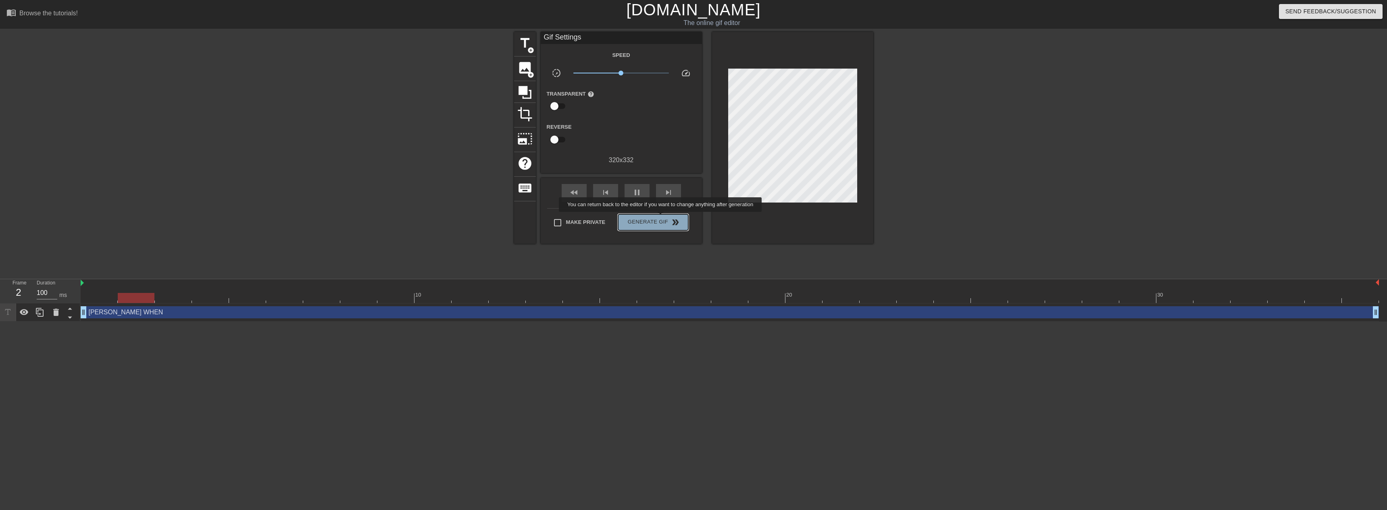
click at [661, 217] on span "Generate Gif double_arrow" at bounding box center [652, 222] width 63 height 10
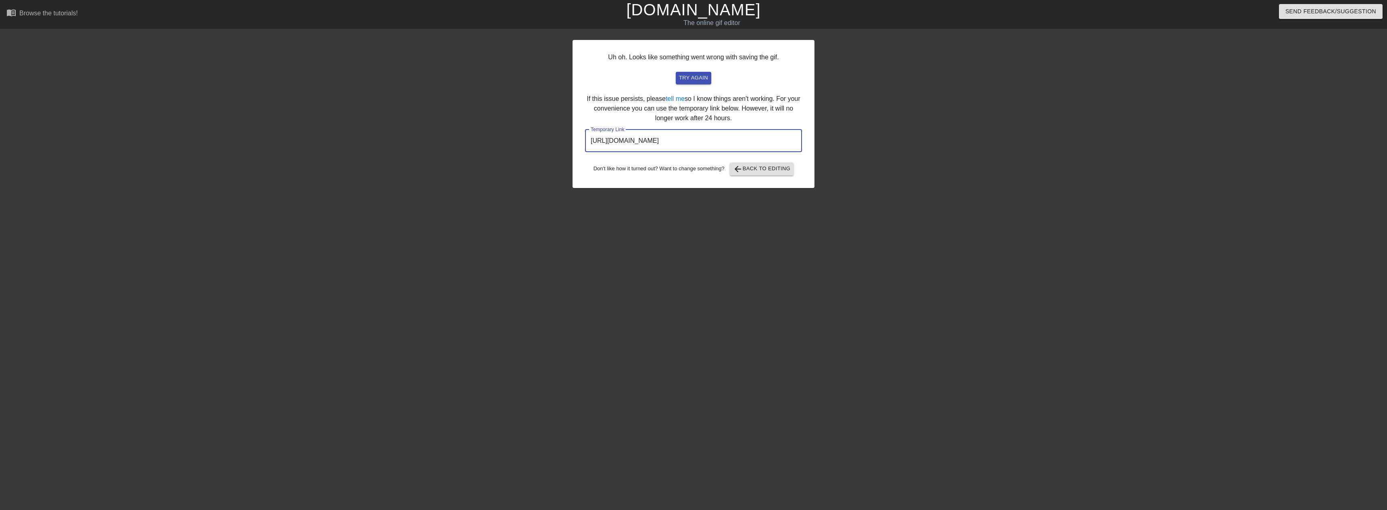
drag, startPoint x: 776, startPoint y: 142, endPoint x: 554, endPoint y: 142, distance: 221.7
click at [554, 142] on div "Uh oh. Looks like something went wrong with saving the gif. try again If this i…" at bounding box center [693, 153] width 1387 height 242
click at [1048, 277] on html "menu_book Browse the tutorials! [DOMAIN_NAME] The online gif editor Send Feedba…" at bounding box center [693, 138] width 1387 height 277
click at [988, 214] on div "Uh oh. Looks like something went wrong with saving the gif. try again If this i…" at bounding box center [693, 153] width 1387 height 242
